Goal: Task Accomplishment & Management: Use online tool/utility

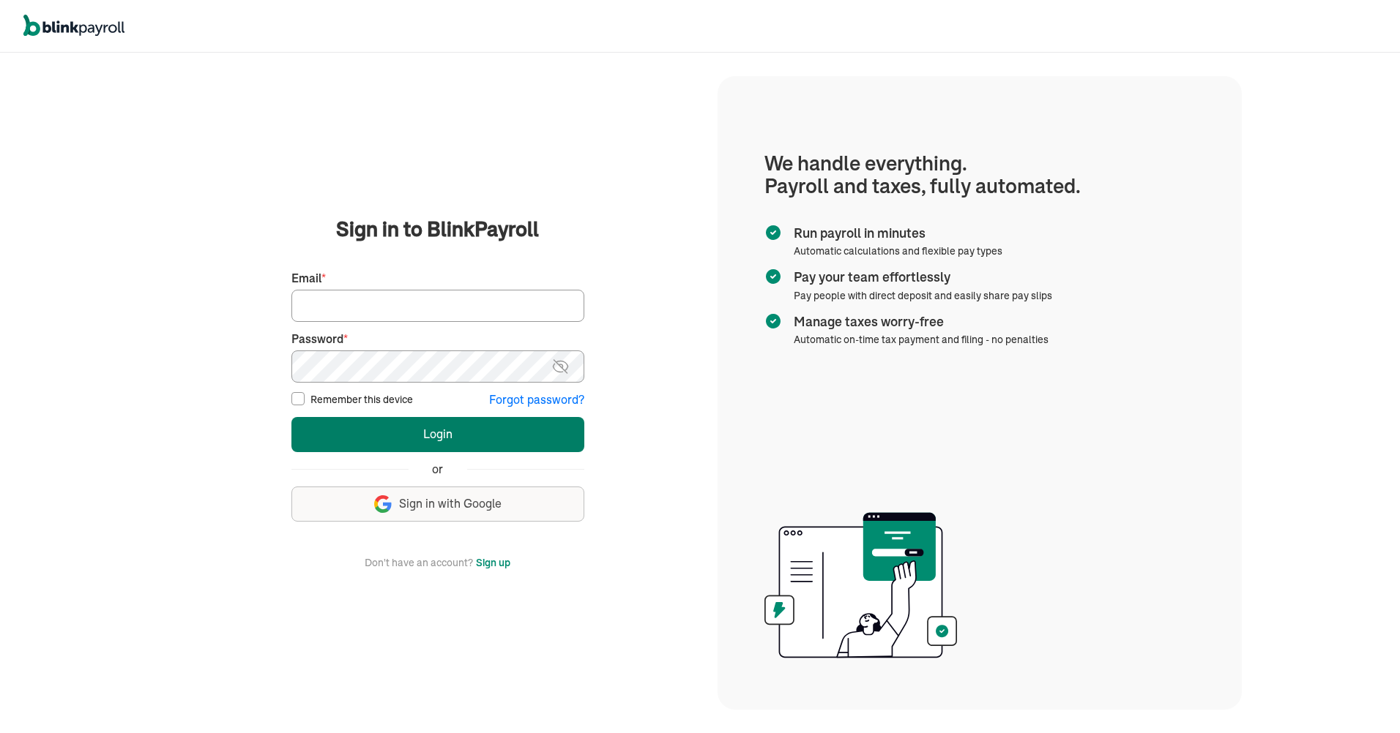
type input "[PERSON_NAME][EMAIL_ADDRESS][DOMAIN_NAME]"
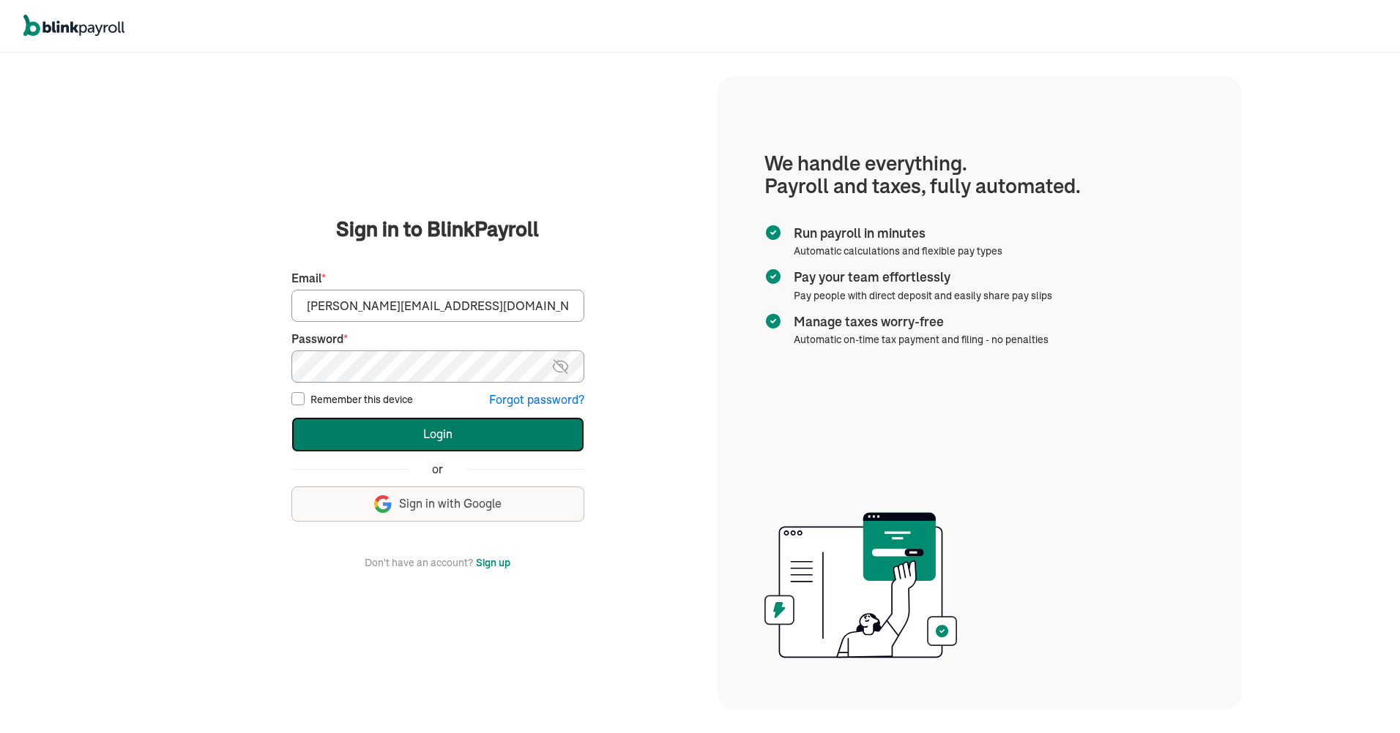
click at [381, 432] on button "Login" at bounding box center [437, 434] width 293 height 35
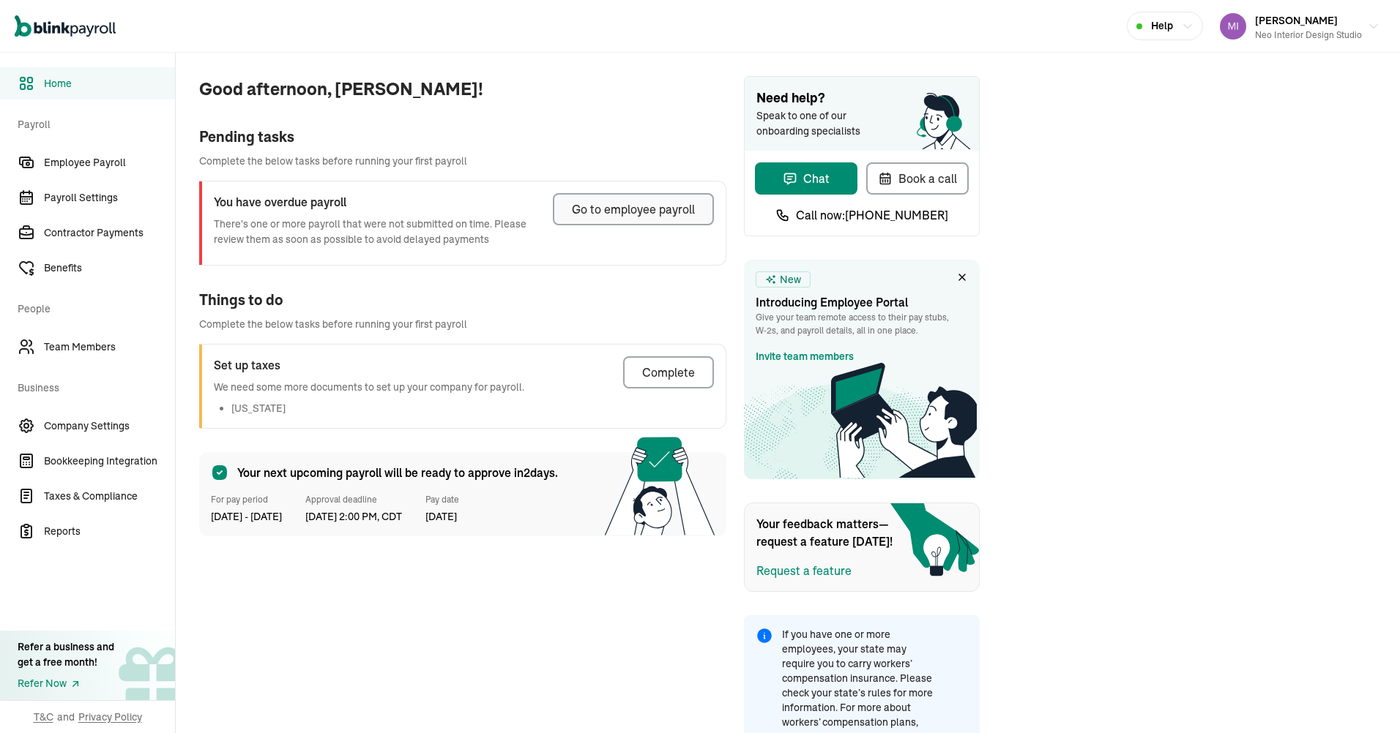
click at [586, 212] on div "Go to employee payroll" at bounding box center [633, 210] width 123 height 18
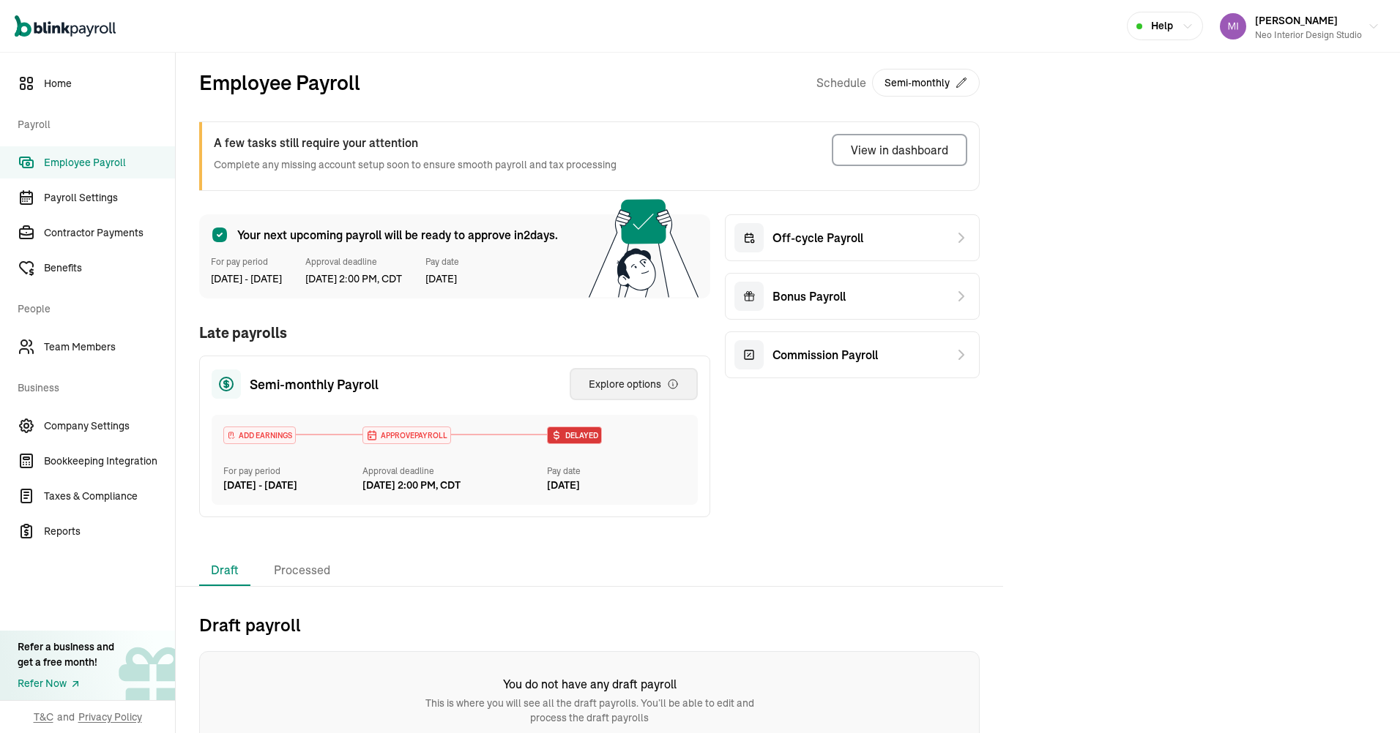
click at [627, 389] on div "Explore options" at bounding box center [634, 384] width 90 height 15
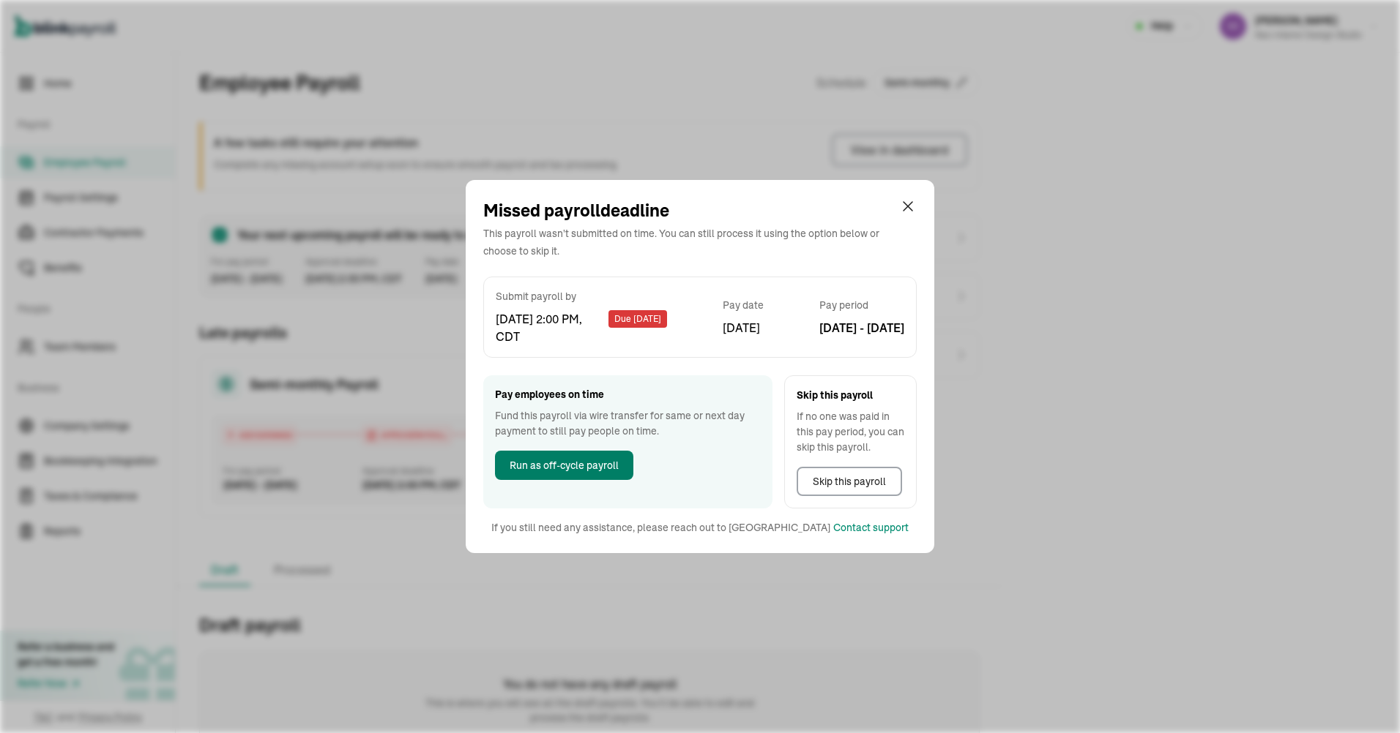
click at [601, 456] on button "Run as off-cycle payroll" at bounding box center [564, 465] width 138 height 29
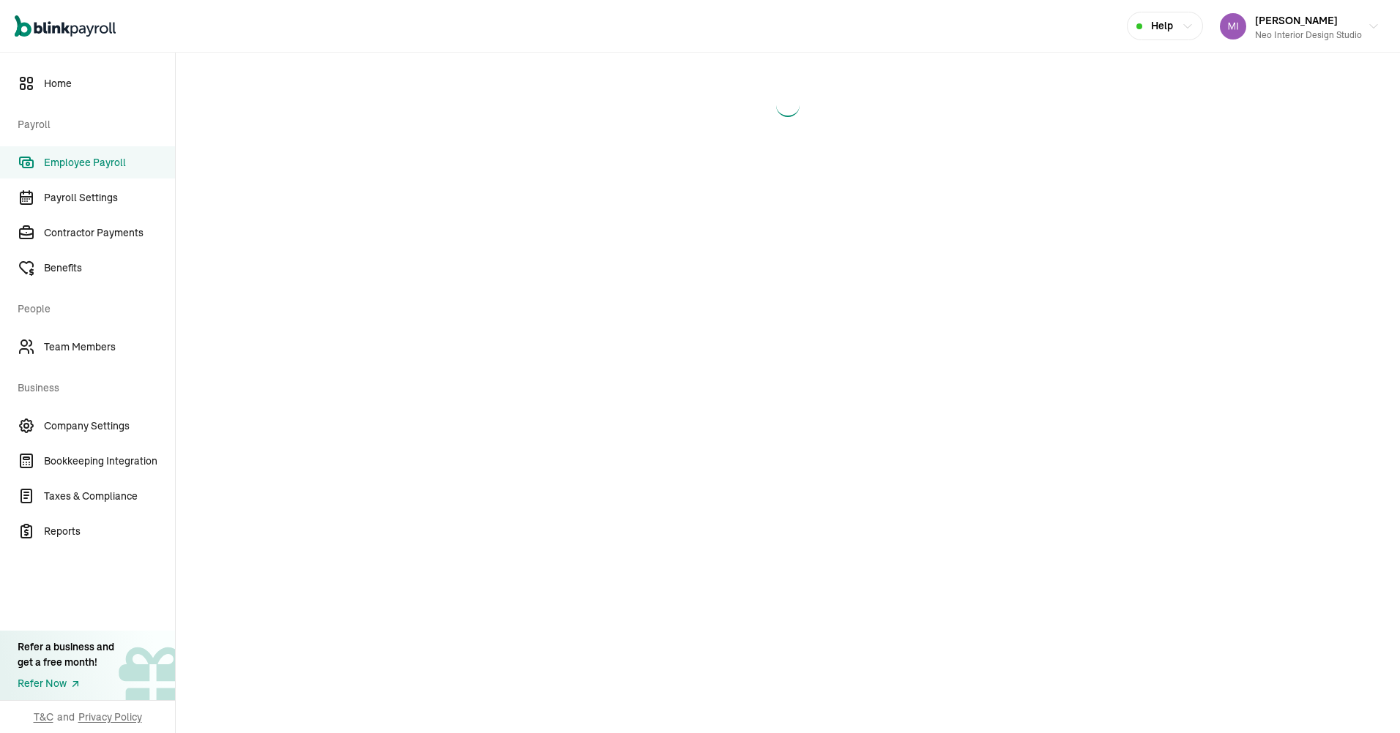
select select "direct_deposit"
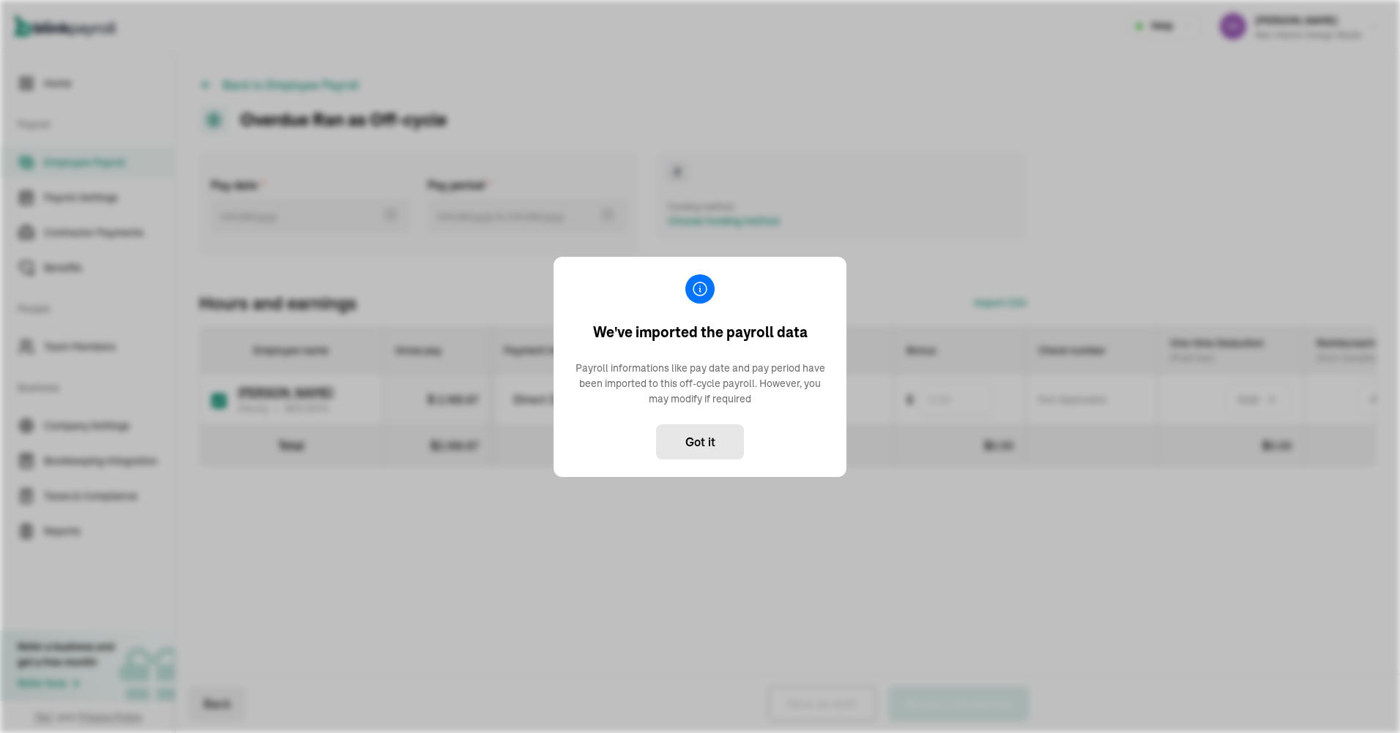
type input "[DATE] ~ [DATE]"
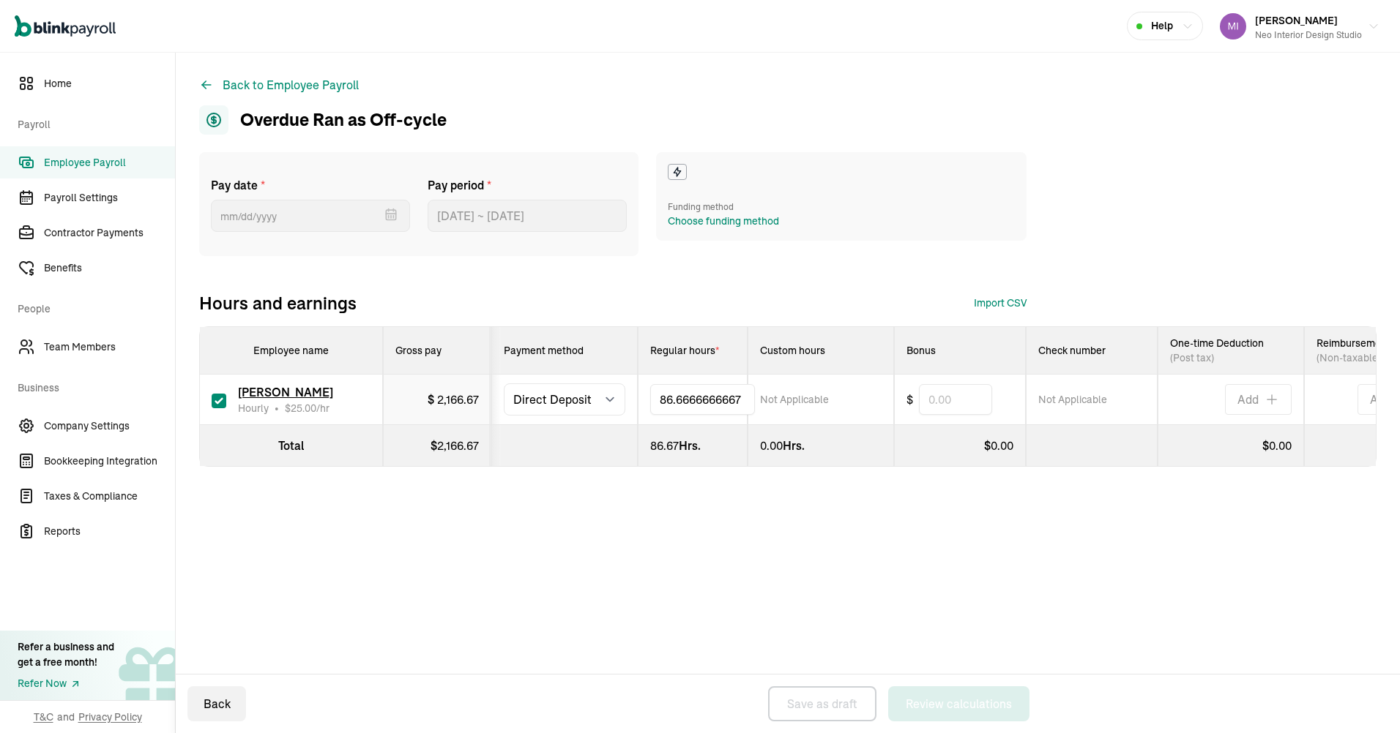
drag, startPoint x: 689, startPoint y: 395, endPoint x: 641, endPoint y: 395, distance: 47.6
type input "8"
type input "32.5"
click at [718, 526] on div "Pay date * [DATE] Mon Tue Wed Thu Fri Sat Sun 28 29 30 31 1 2 3 4 5 6 7 8 9 10 …" at bounding box center [787, 338] width 1177 height 373
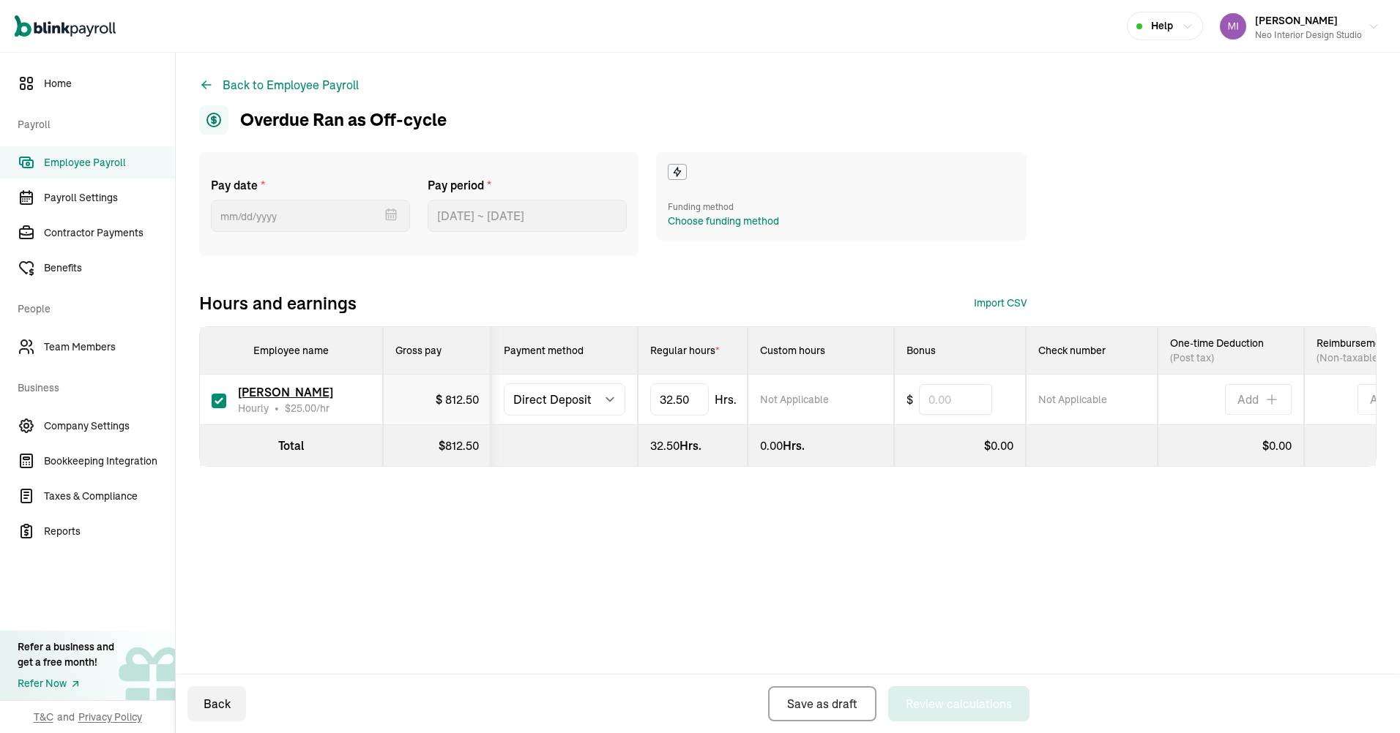
click at [992, 514] on div "Pay date * [DATE] Mon Tue Wed Thu Fri Sat Sun 28 29 30 31 1 2 3 4 5 6 7 8 9 10 …" at bounding box center [787, 338] width 1177 height 373
click at [709, 214] on div "Choose funding method" at bounding box center [723, 221] width 111 height 15
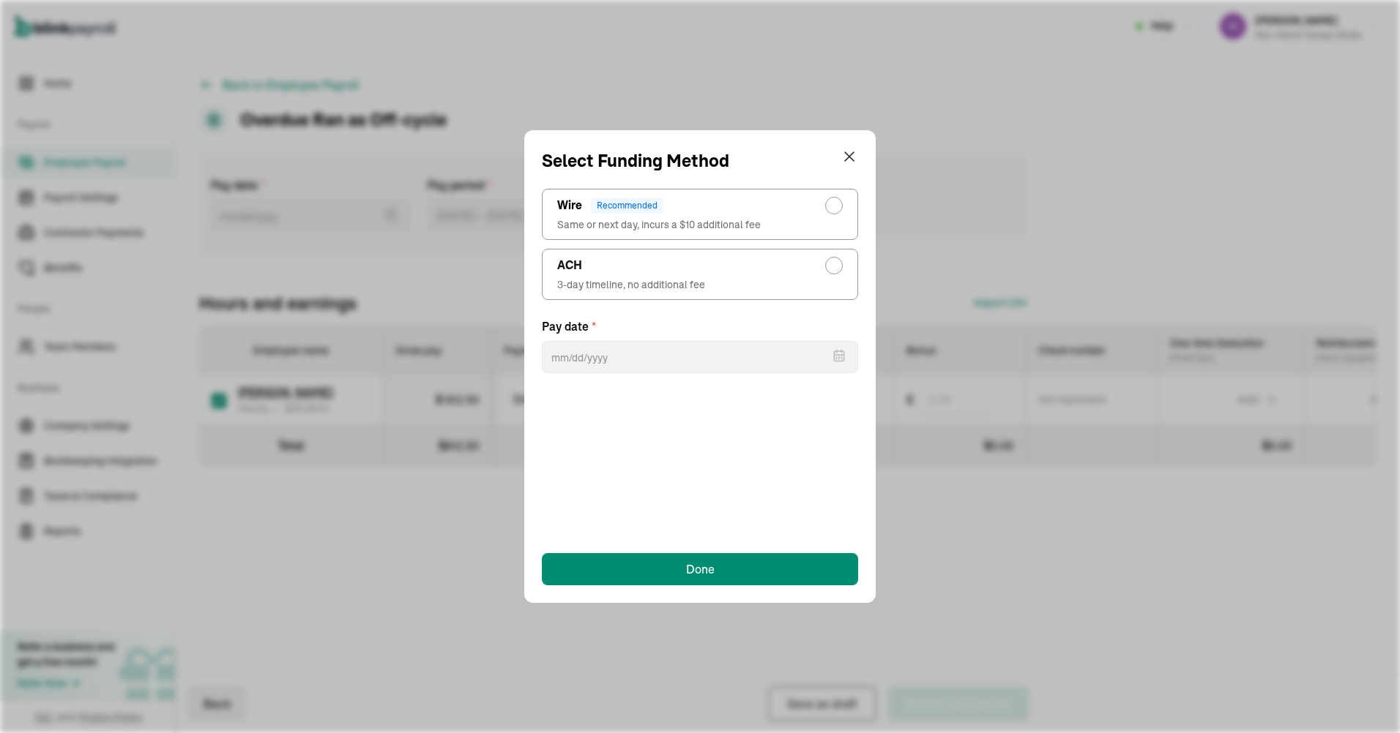
click at [768, 272] on div "ACH" at bounding box center [699, 266] width 285 height 18
click at [832, 268] on input "ACH 3-day timeline, no additional fee" at bounding box center [838, 262] width 12 height 12
radio input "true"
select select "554"
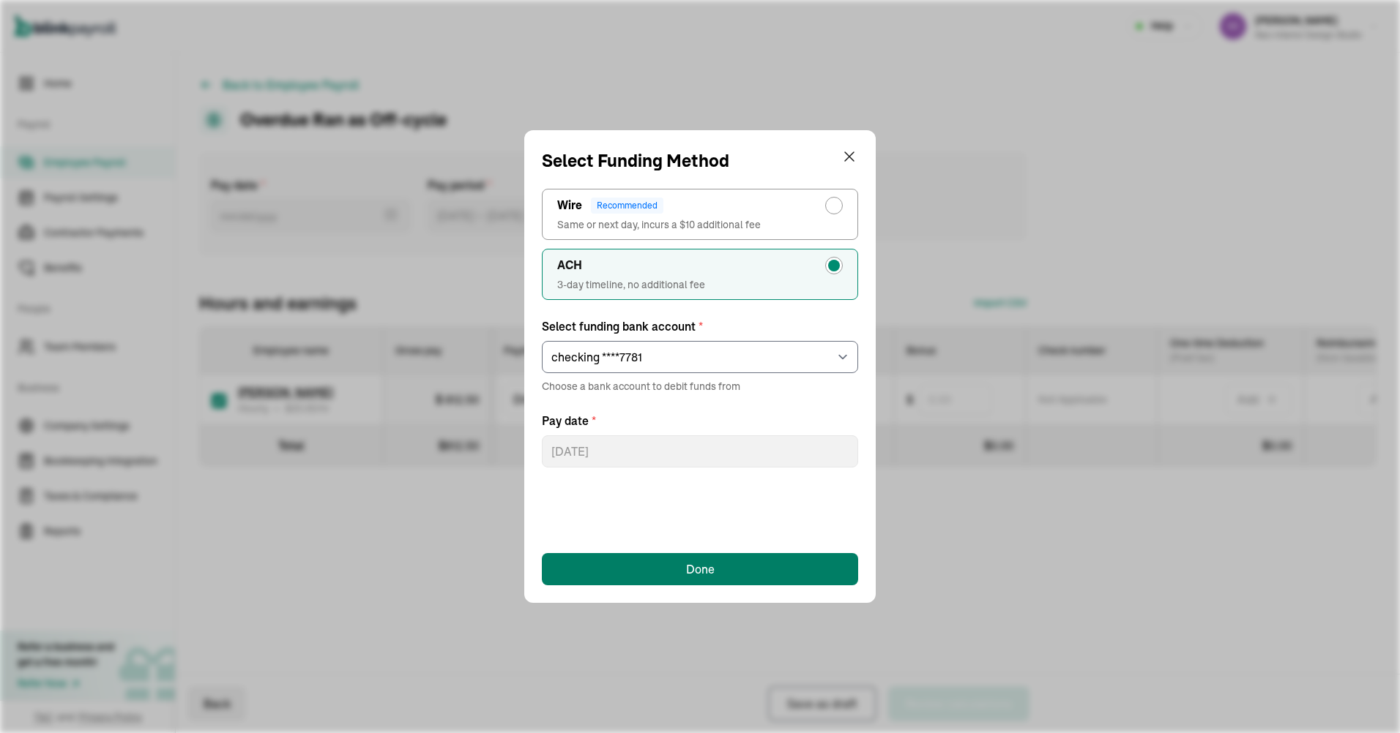
click at [727, 565] on button "Done" at bounding box center [700, 569] width 316 height 32
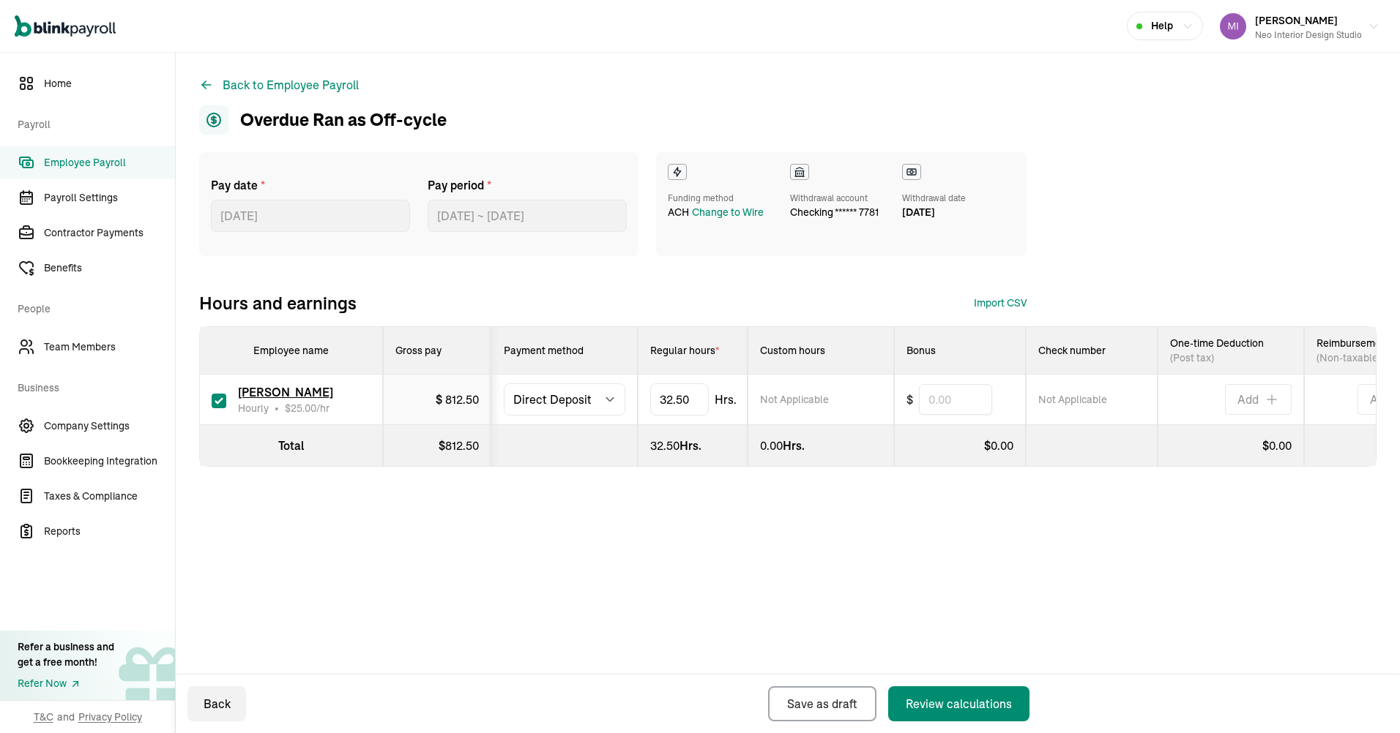
click at [966, 549] on div "Back to Employee Payroll Overdue Ran as Off-cycle Pay date * [DATE] [DATE] Mon …" at bounding box center [788, 301] width 1224 height 496
click at [959, 712] on div "Review calculations" at bounding box center [959, 704] width 106 height 18
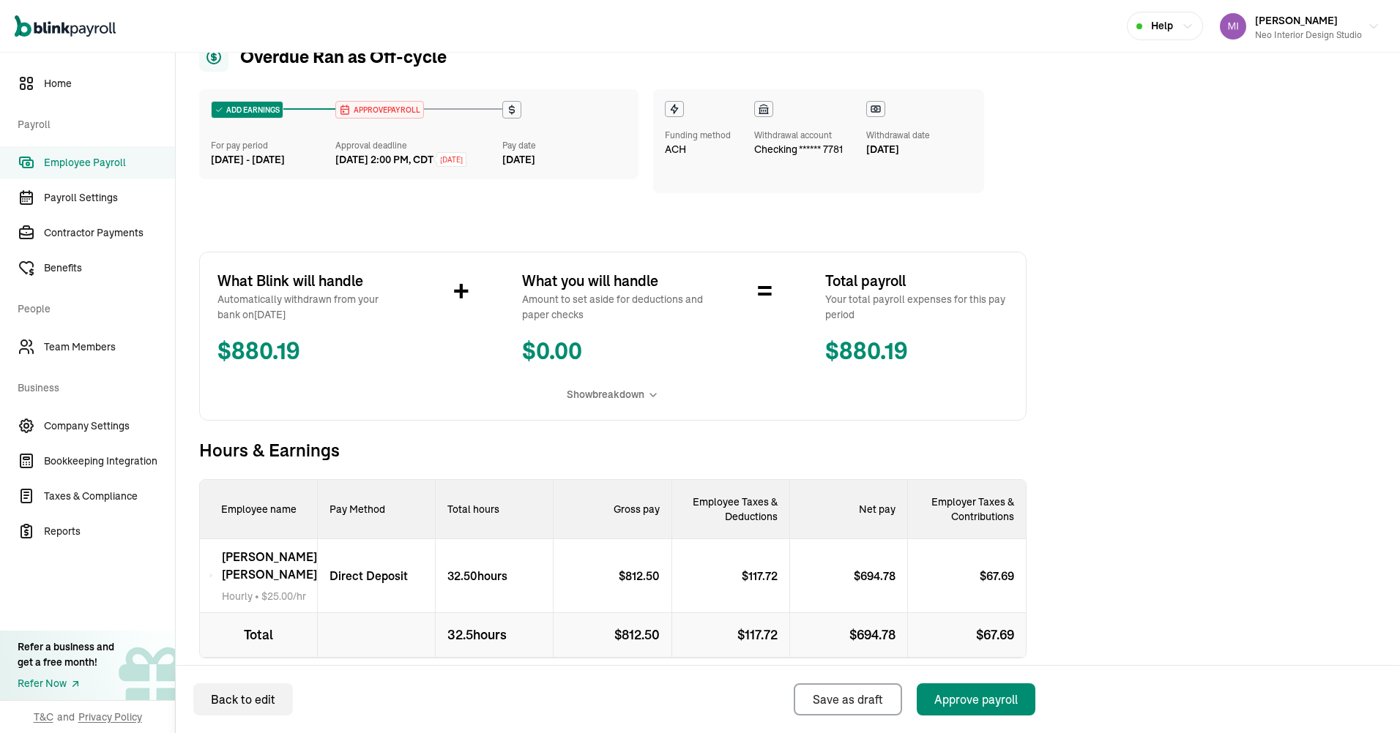
scroll to position [138, 0]
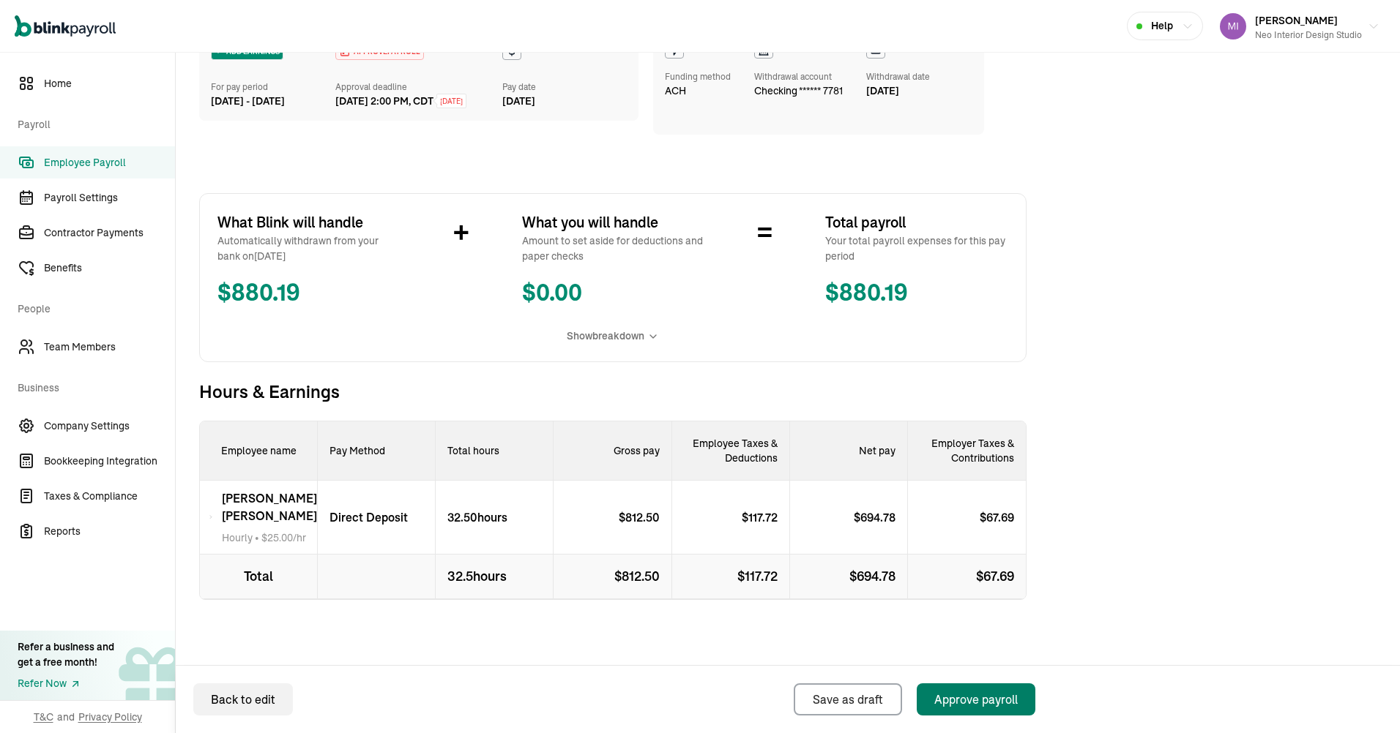
click at [966, 695] on div "Approve payroll" at bounding box center [975, 700] width 83 height 18
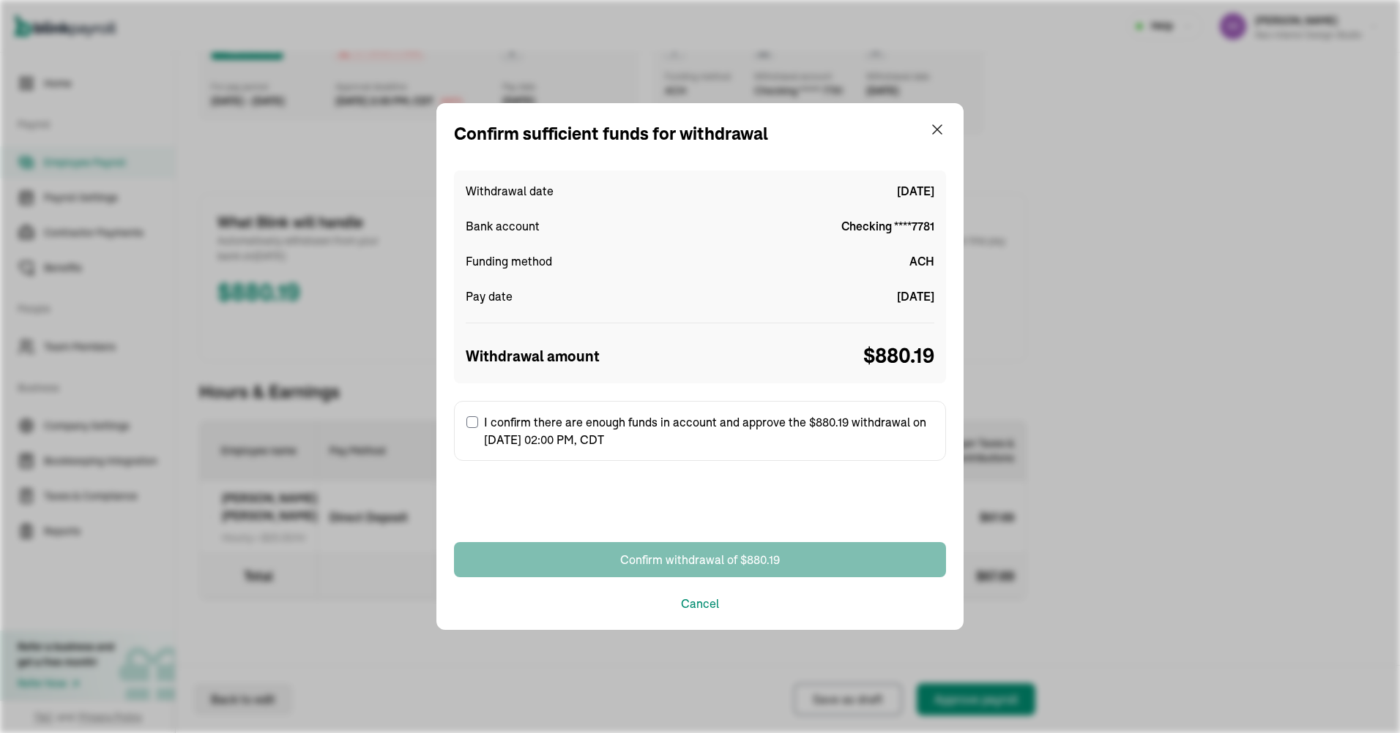
click at [463, 427] on label "I confirm there are enough funds in account and approve the $880.19 withdrawal …" at bounding box center [700, 431] width 492 height 60
click at [466, 427] on input "I confirm there are enough funds in account and approve the $880.19 withdrawal …" at bounding box center [472, 423] width 12 height 12
checkbox input "true"
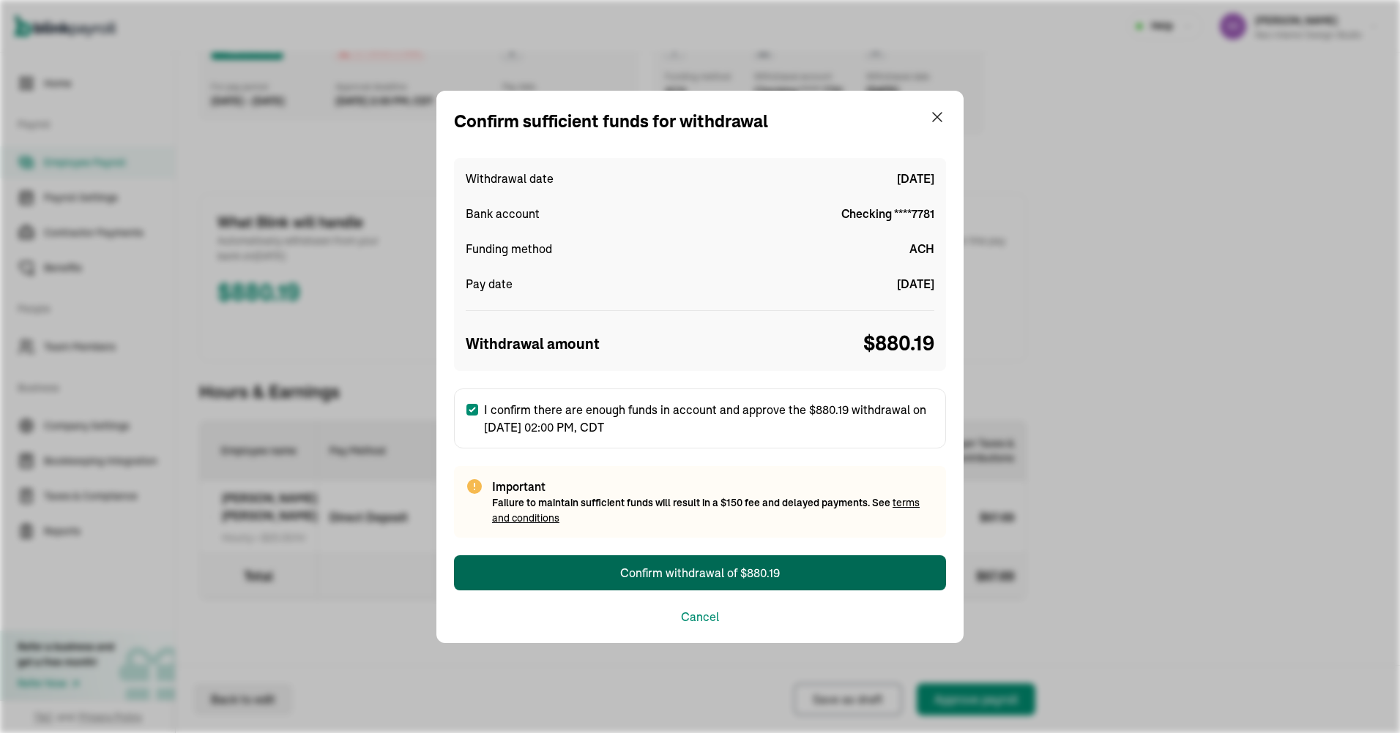
click at [690, 568] on div "Confirm withdrawal of $880.19" at bounding box center [700, 573] width 160 height 18
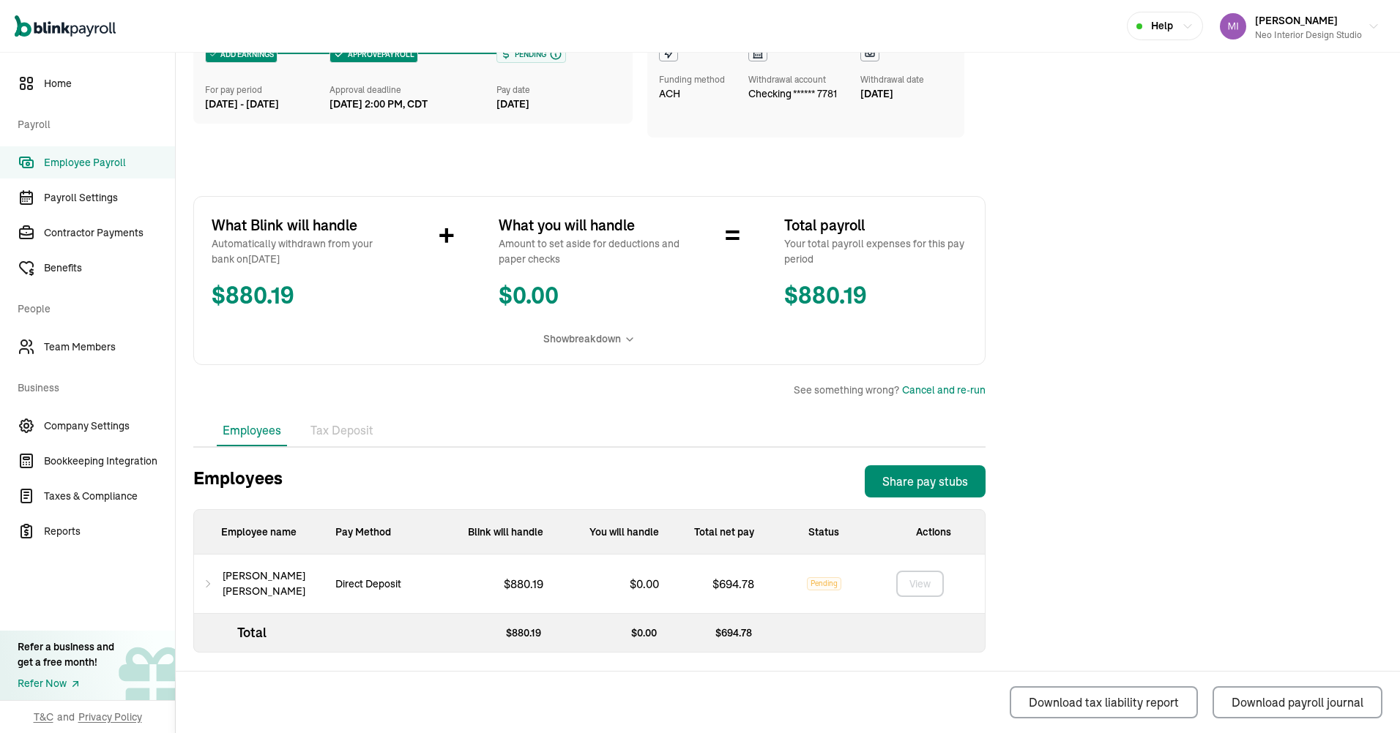
scroll to position [123, 0]
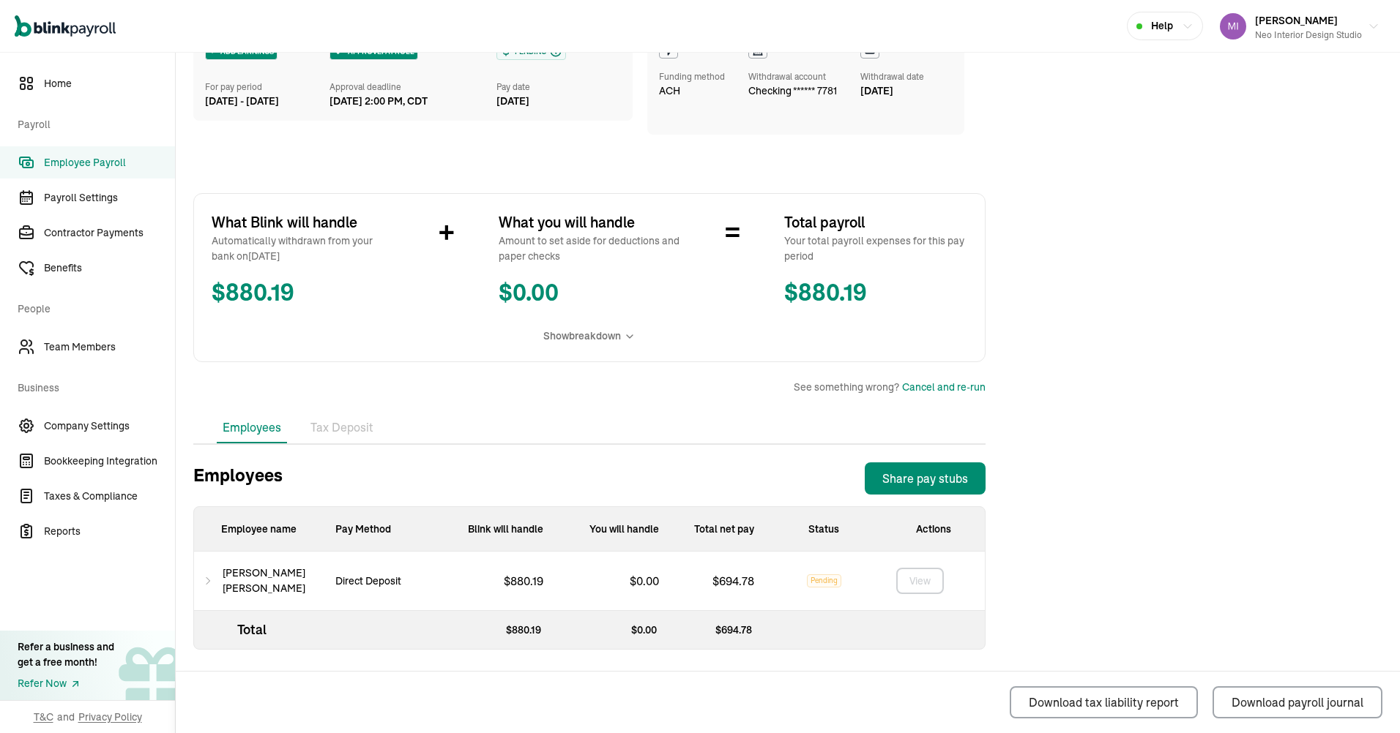
click at [1234, 430] on main "Back to Employee Payroll Overdue Ran as Off‑cycle ADD EARNINGS For pay period […" at bounding box center [788, 332] width 1224 height 802
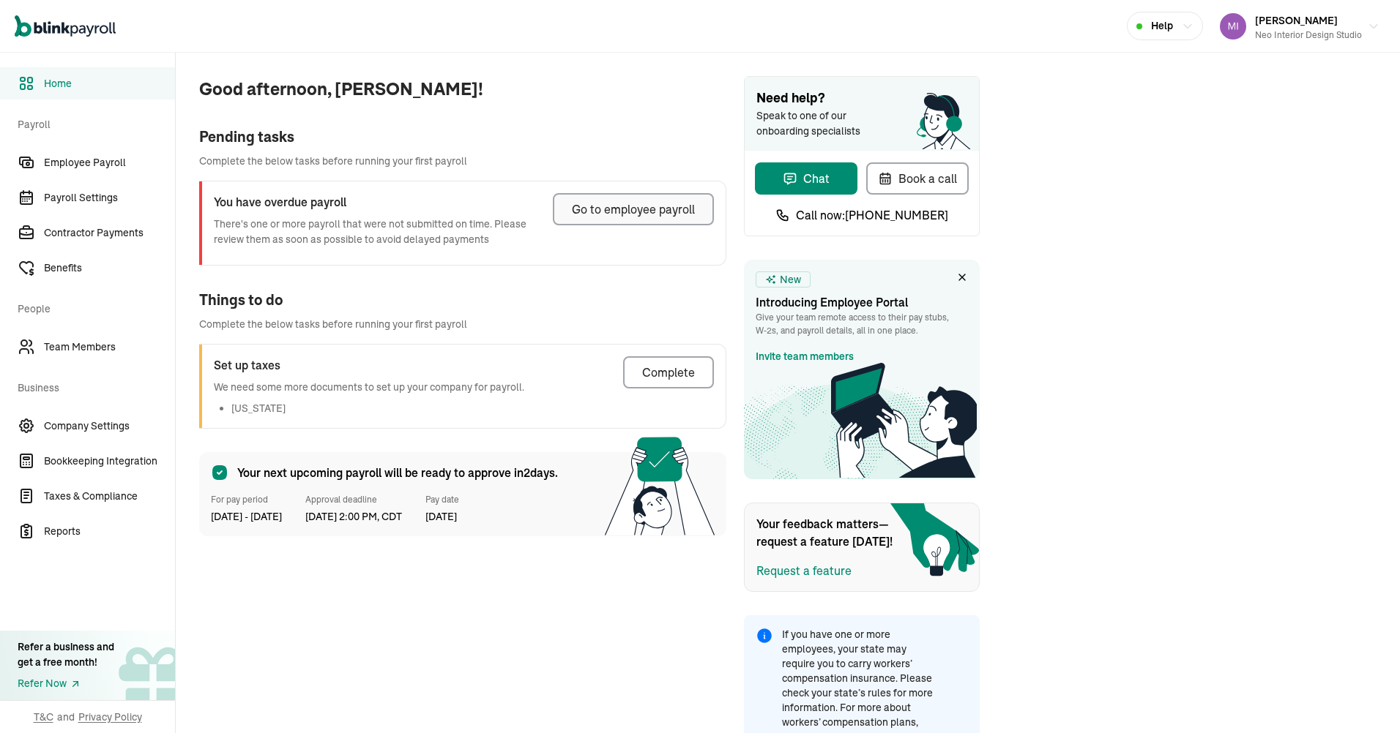
click at [586, 212] on div "Go to employee payroll" at bounding box center [633, 210] width 123 height 18
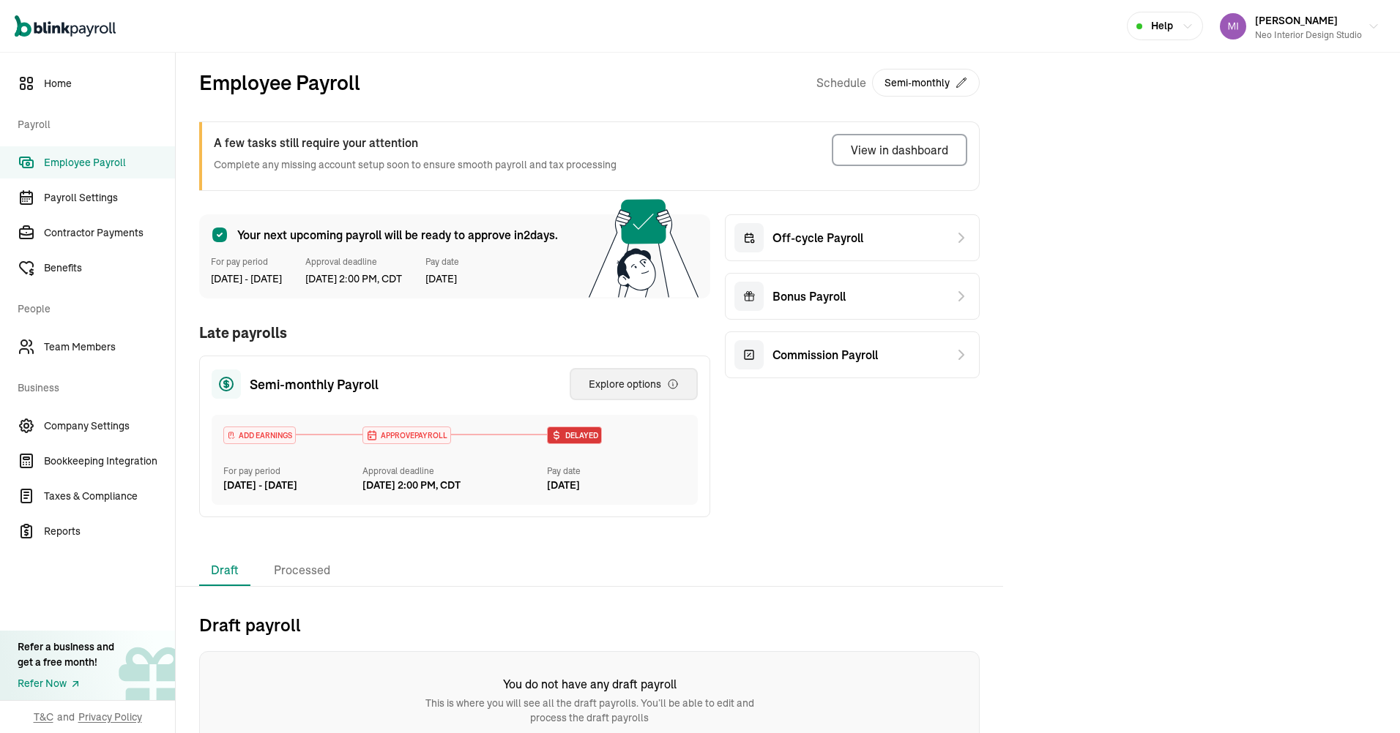
click at [627, 389] on div "Explore options" at bounding box center [634, 384] width 90 height 15
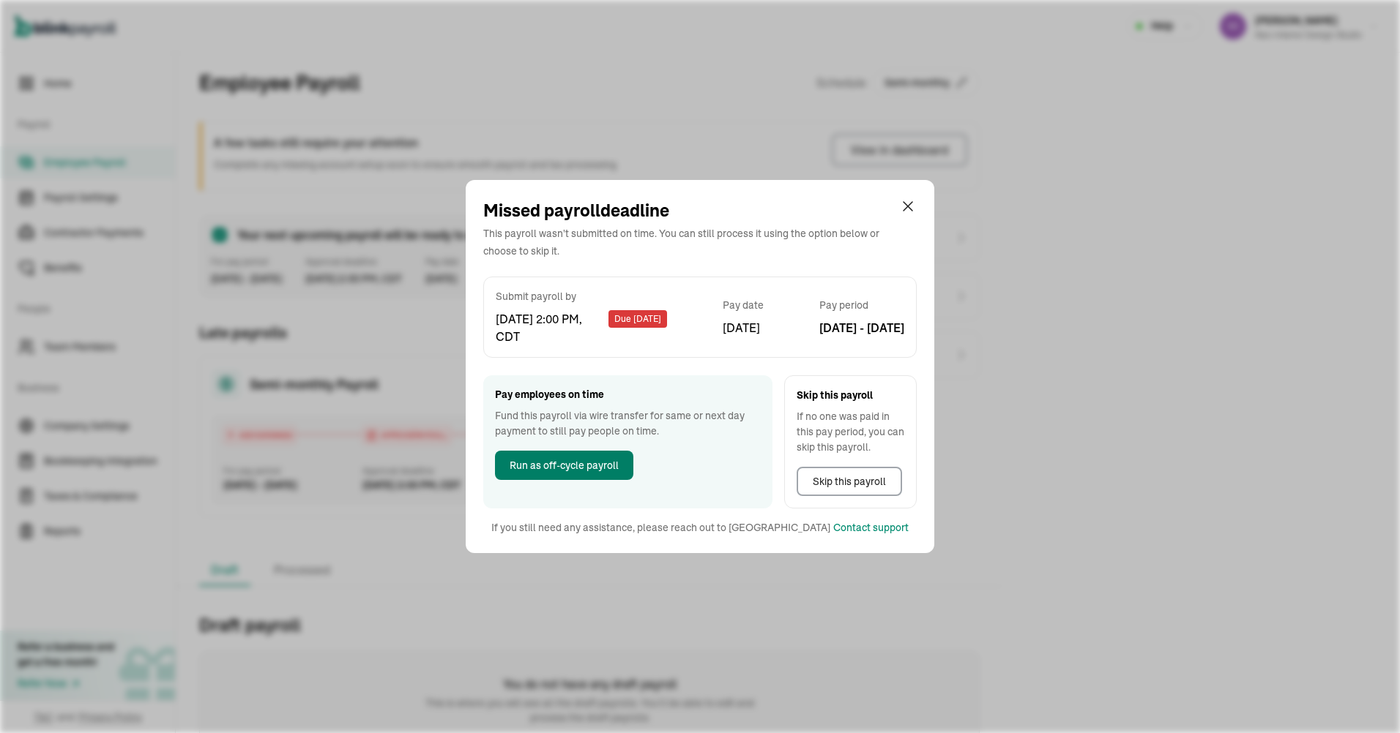
click at [601, 456] on button "Run as off-cycle payroll" at bounding box center [564, 465] width 138 height 29
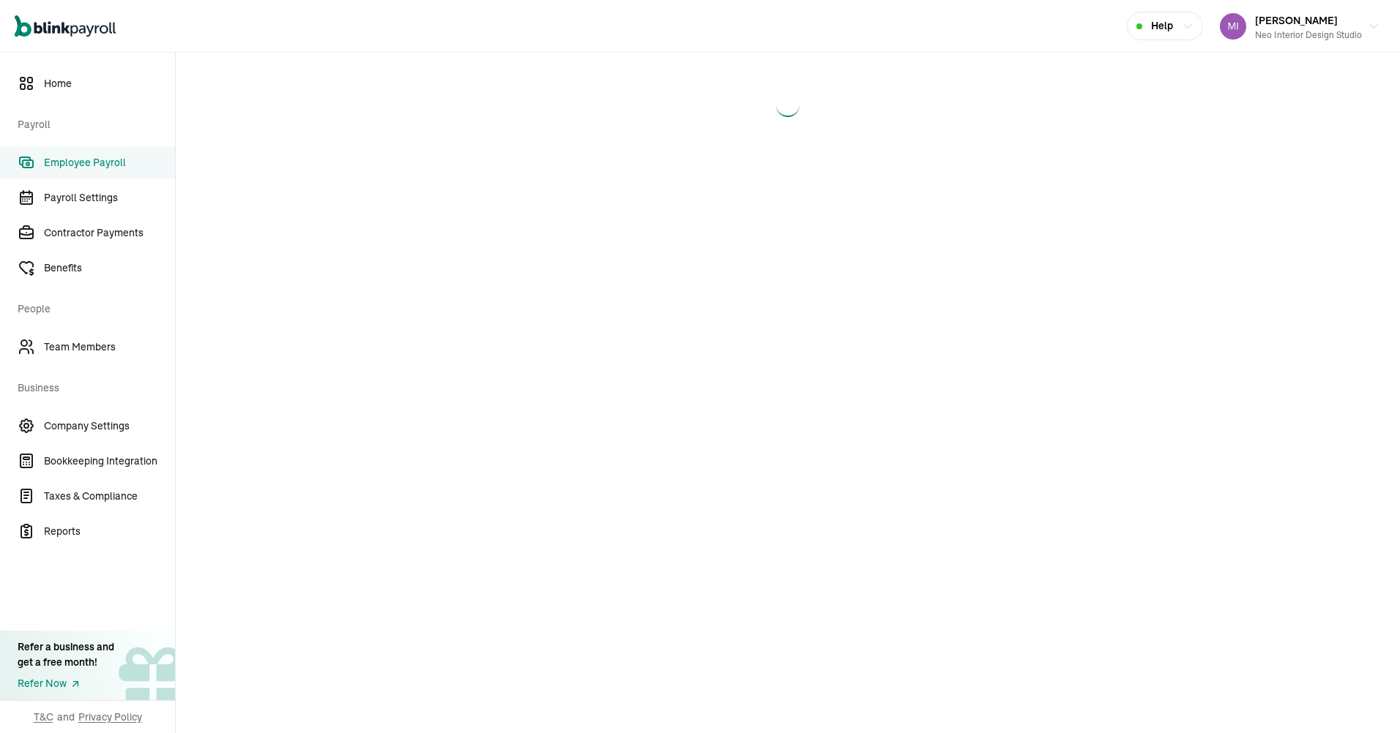
select select "direct_deposit"
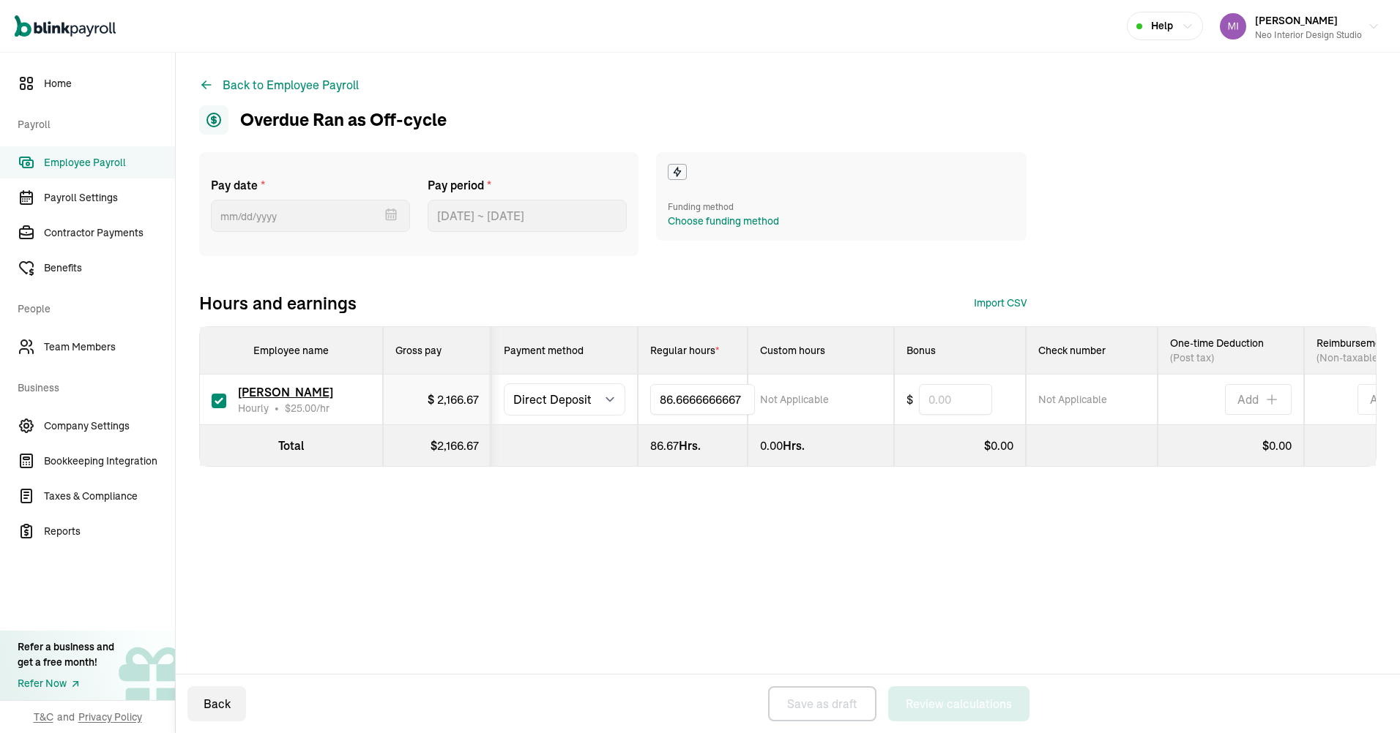
drag, startPoint x: 689, startPoint y: 395, endPoint x: 641, endPoint y: 395, distance: 47.6
type input "8"
type input "32.5"
click at [718, 526] on div "Pay date * [DATE] Mon Tue Wed Thu Fri Sat Sun 28 29 30 31 1 2 3 4 5 6 7 8 9 10 …" at bounding box center [787, 338] width 1177 height 373
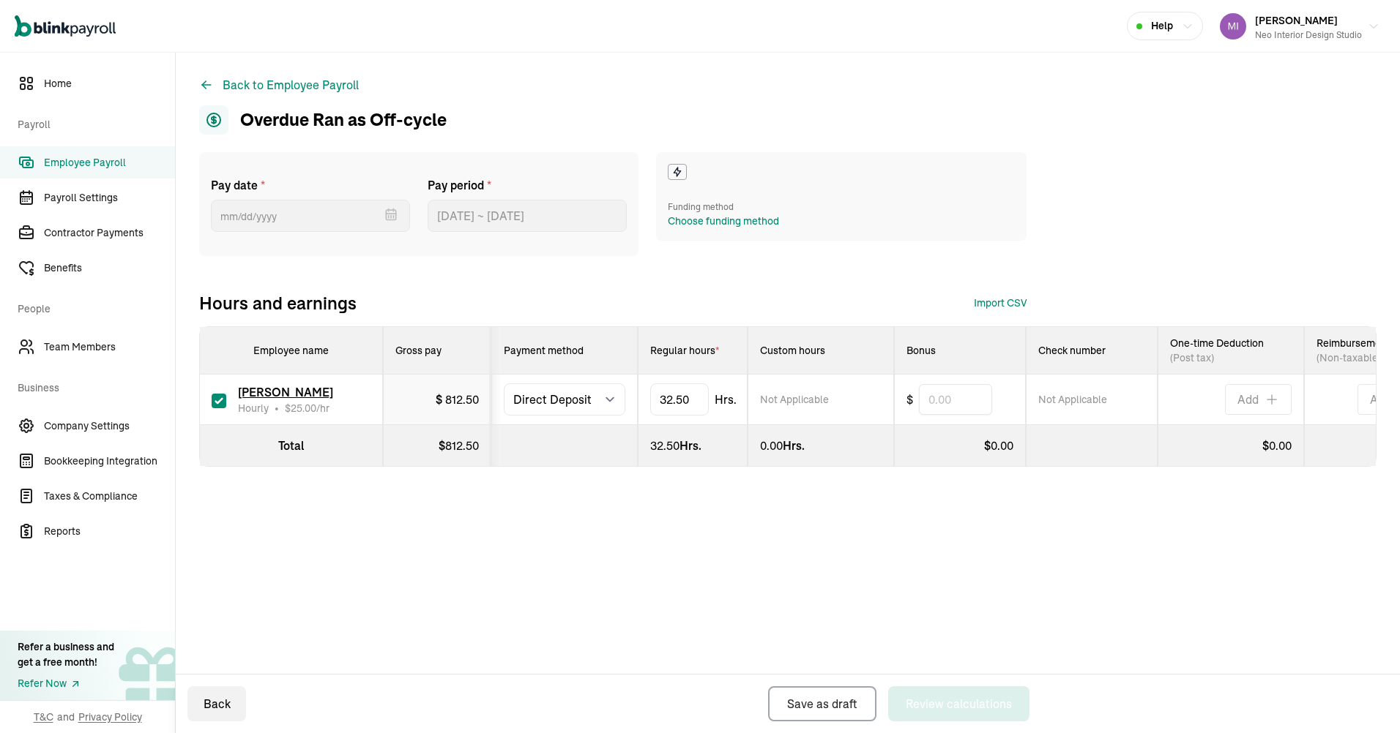
click at [992, 514] on div "Pay date * [DATE] Mon Tue Wed Thu Fri Sat Sun 28 29 30 31 1 2 3 4 5 6 7 8 9 10 …" at bounding box center [787, 338] width 1177 height 373
click at [709, 214] on div "Choose funding method" at bounding box center [723, 221] width 111 height 15
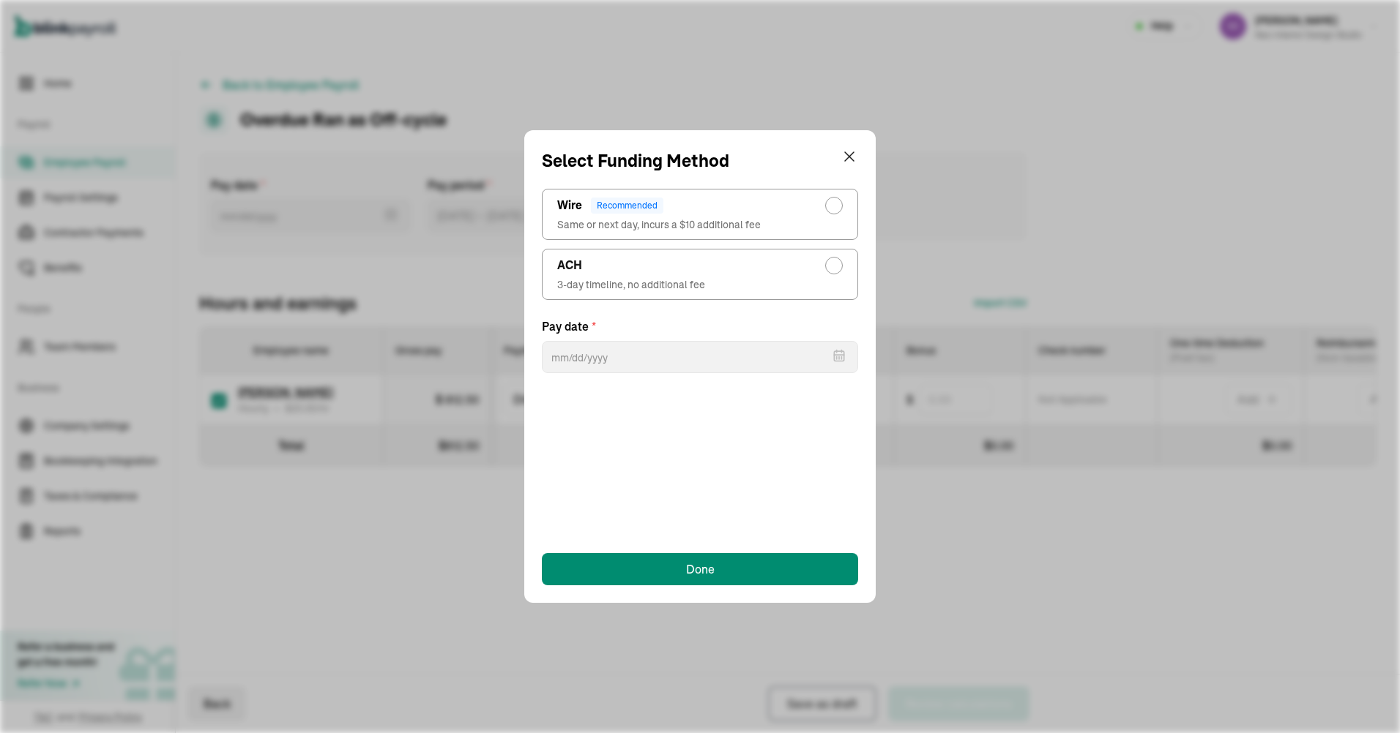
click at [768, 272] on div "ACH" at bounding box center [699, 266] width 285 height 18
click at [832, 268] on input "ACH 3-day timeline, no additional fee" at bounding box center [838, 262] width 12 height 12
radio input "true"
select select "554"
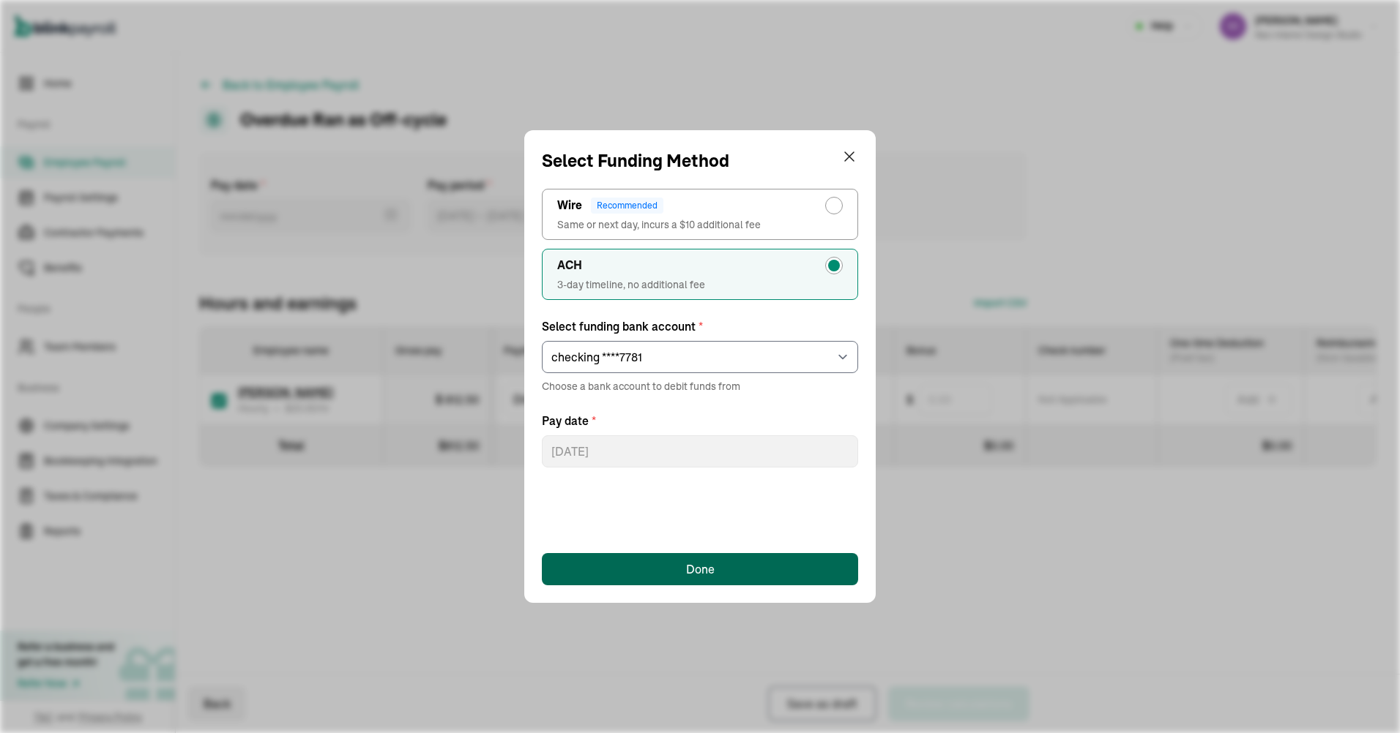
click at [727, 565] on button "Done" at bounding box center [700, 569] width 316 height 32
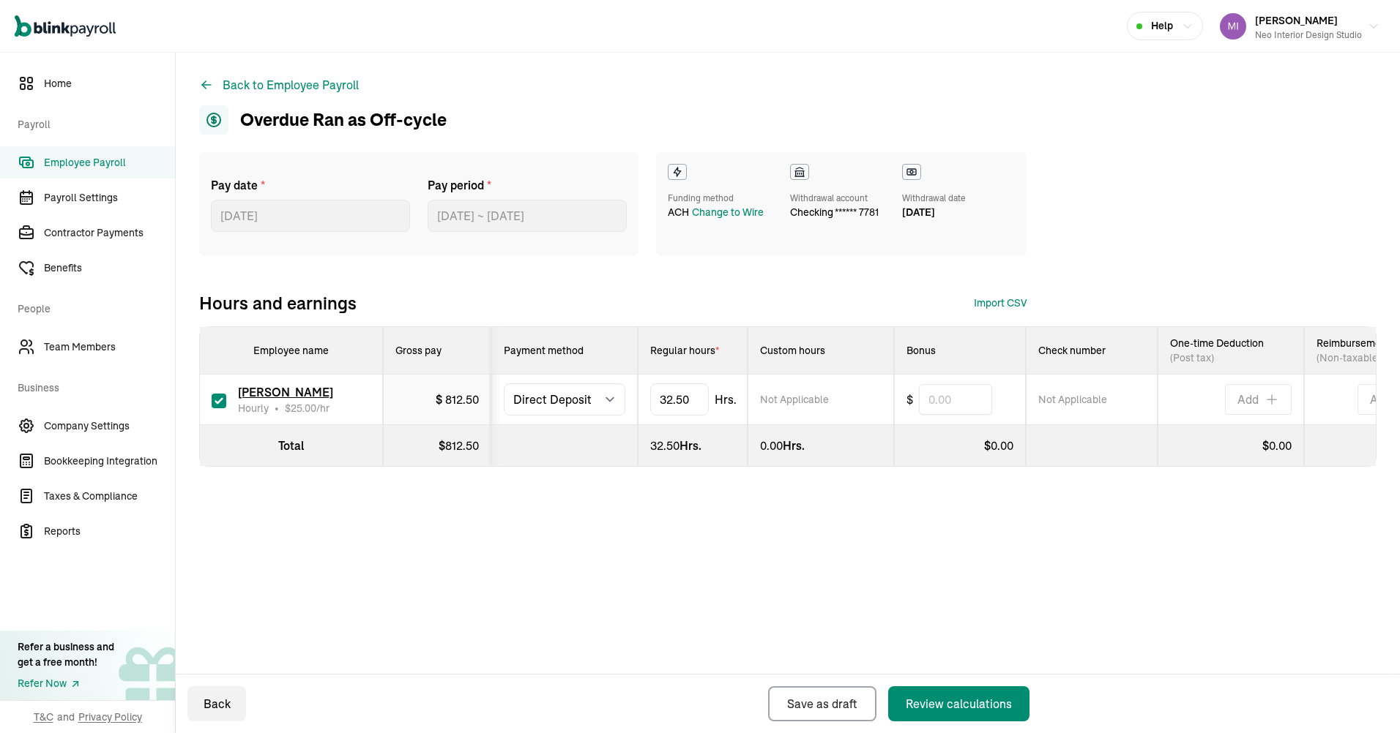
click at [966, 549] on div "Back to Employee Payroll Overdue Ran as Off-cycle Pay date * [DATE] [DATE] Mon …" at bounding box center [788, 301] width 1224 height 496
click at [959, 712] on div "Review calculations" at bounding box center [959, 704] width 106 height 18
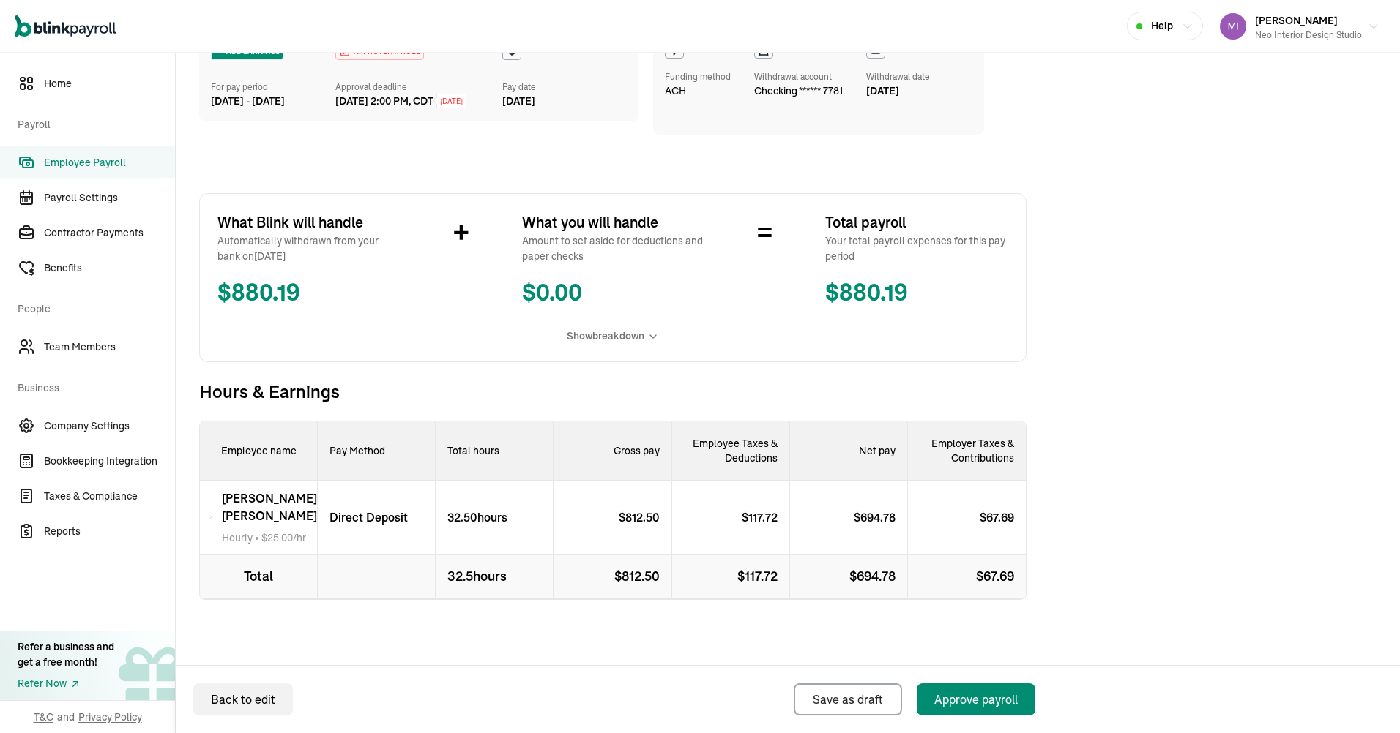
scroll to position [138, 0]
click at [966, 695] on div "Approve payroll" at bounding box center [975, 700] width 83 height 18
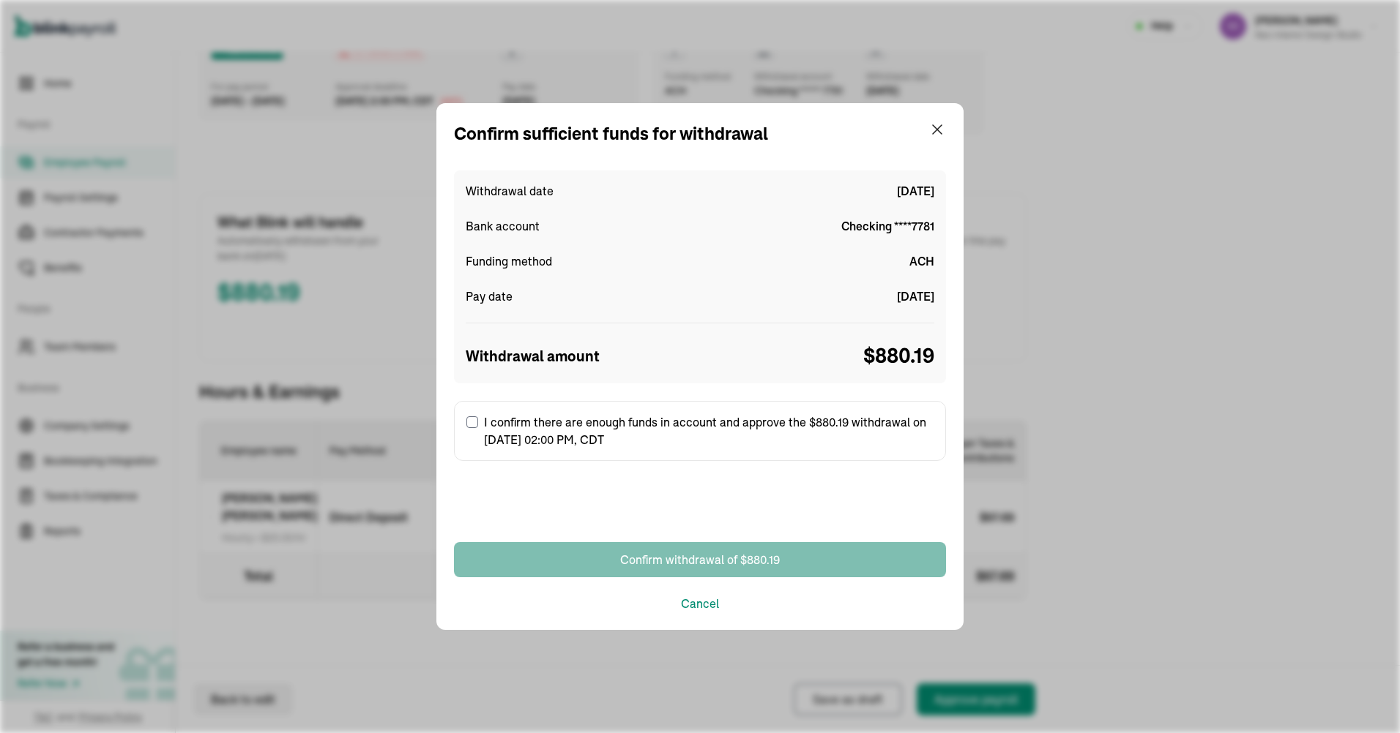
click at [463, 427] on label "I confirm there are enough funds in account and approve the $880.19 withdrawal …" at bounding box center [700, 431] width 492 height 60
click at [466, 427] on input "I confirm there are enough funds in account and approve the $880.19 withdrawal …" at bounding box center [472, 423] width 12 height 12
checkbox input "true"
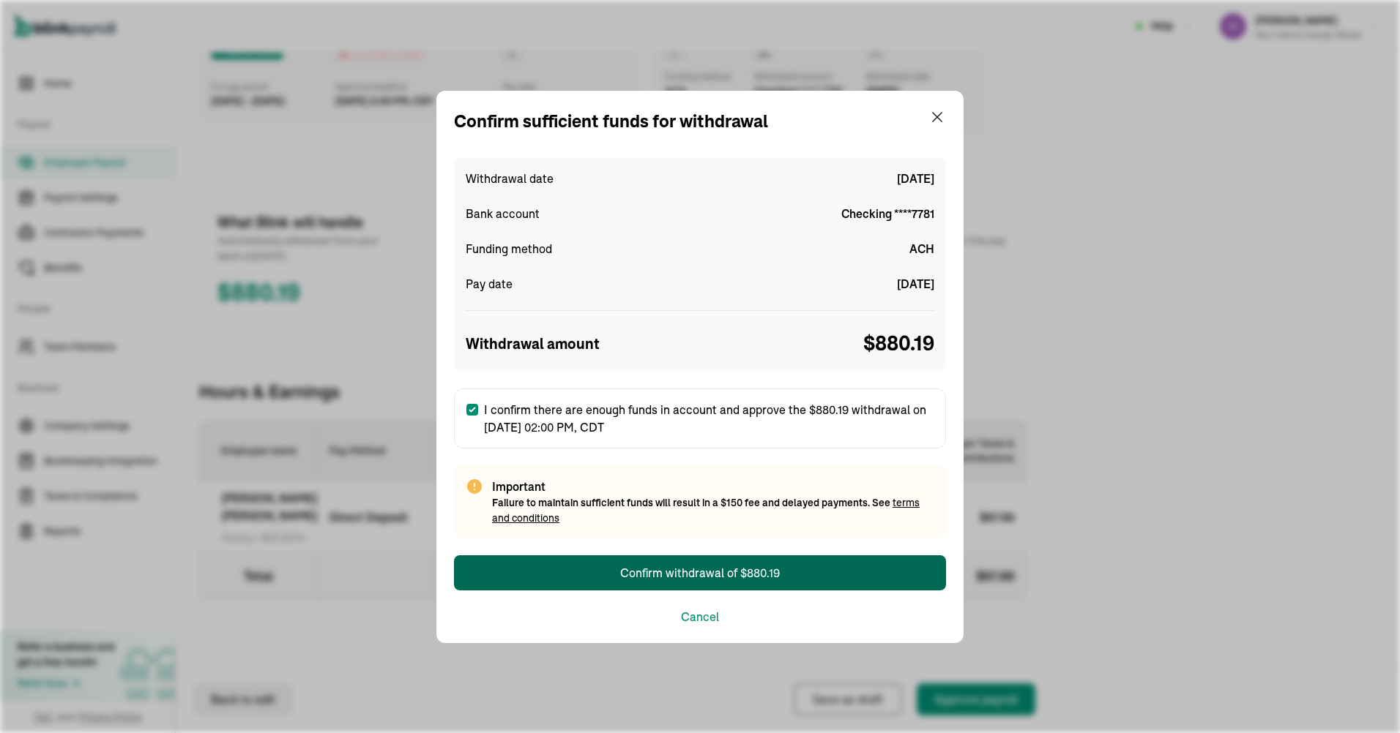
click at [690, 568] on div "Confirm withdrawal of $880.19" at bounding box center [700, 573] width 160 height 18
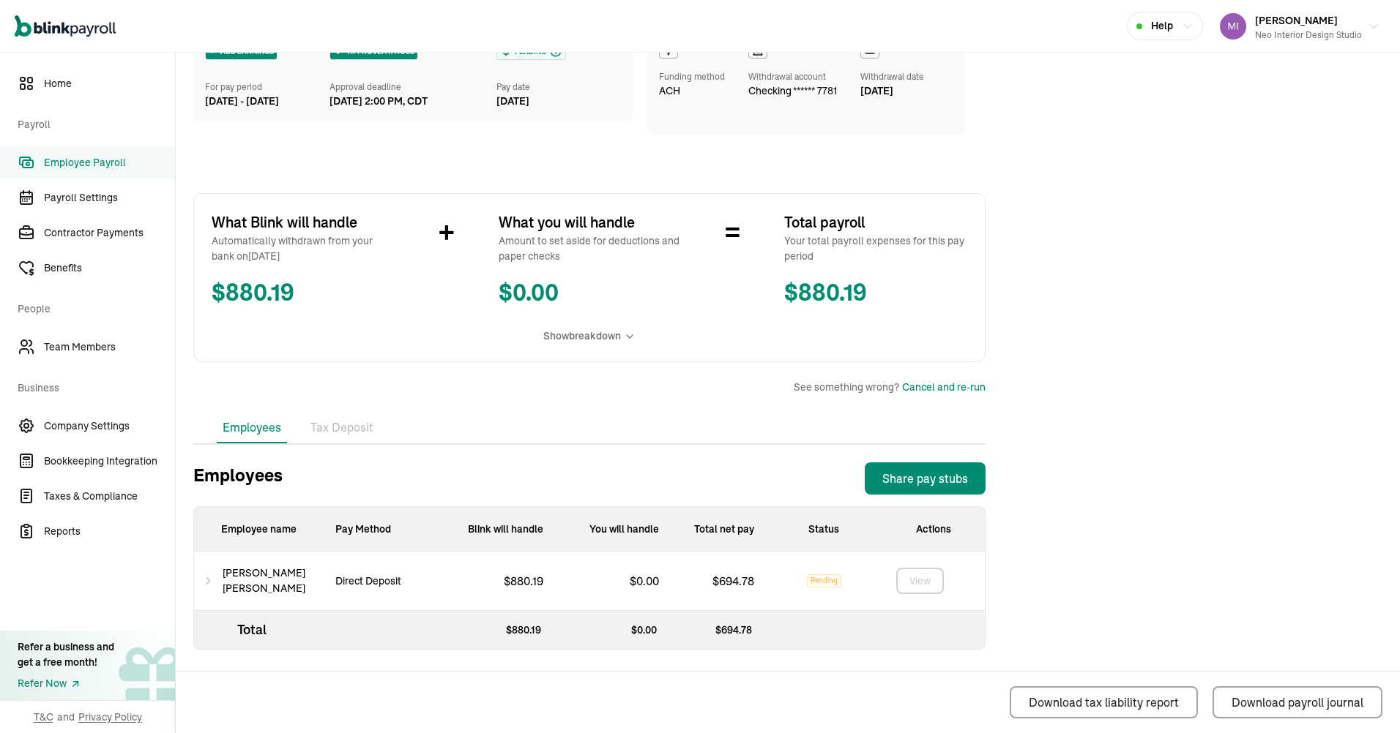
scroll to position [123, 0]
click at [1234, 430] on main "Back to Employee Payroll Overdue Ran as Off‑cycle ADD EARNINGS For pay period […" at bounding box center [788, 332] width 1224 height 802
